Goal: Transaction & Acquisition: Download file/media

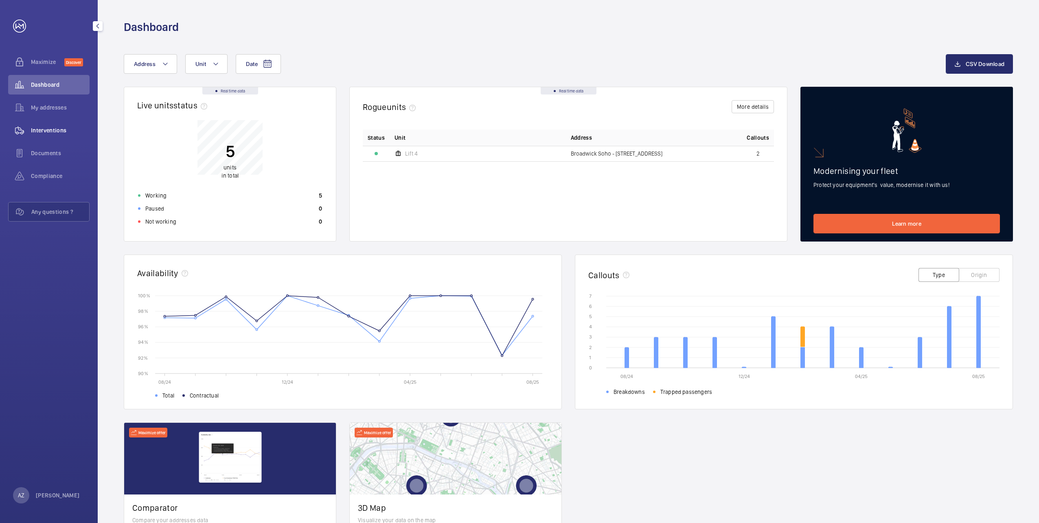
click at [50, 129] on span "Interventions" at bounding box center [60, 130] width 59 height 8
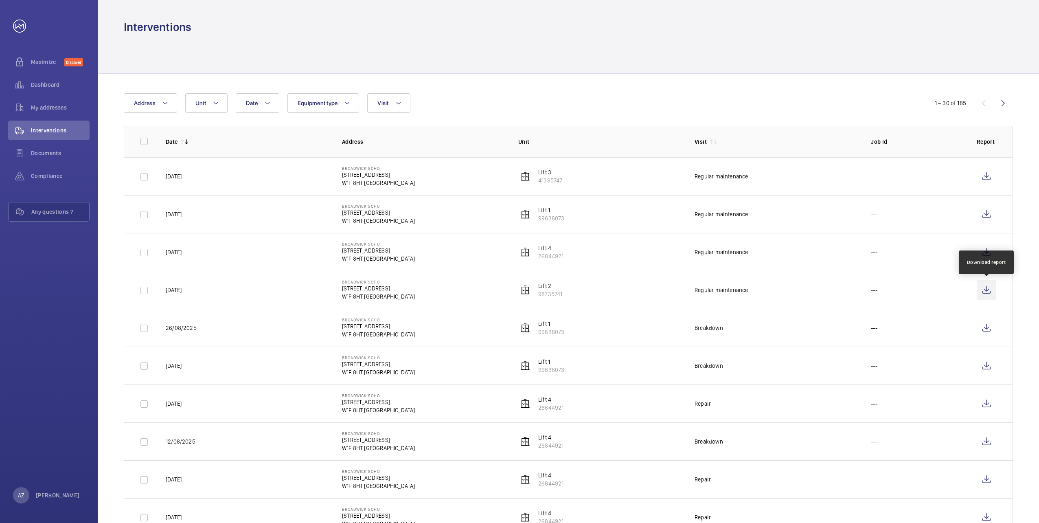
click at [988, 292] on wm-front-icon-button at bounding box center [987, 290] width 20 height 20
click at [985, 252] on wm-front-icon-button at bounding box center [987, 252] width 20 height 20
click at [989, 215] on wm-front-icon-button at bounding box center [987, 214] width 20 height 20
click at [988, 175] on wm-front-icon-button at bounding box center [987, 176] width 20 height 20
